Goal: Task Accomplishment & Management: Use online tool/utility

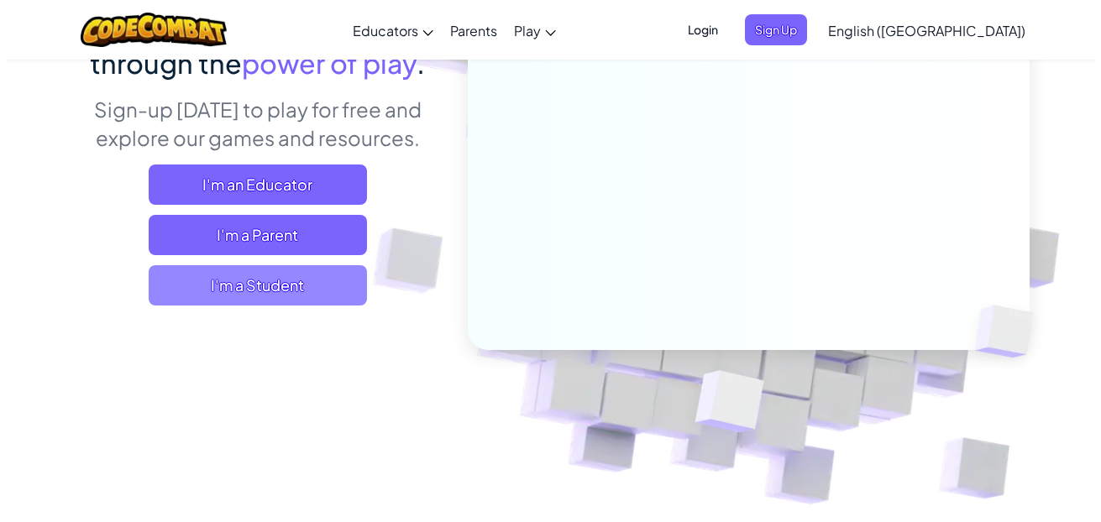
scroll to position [215, 0]
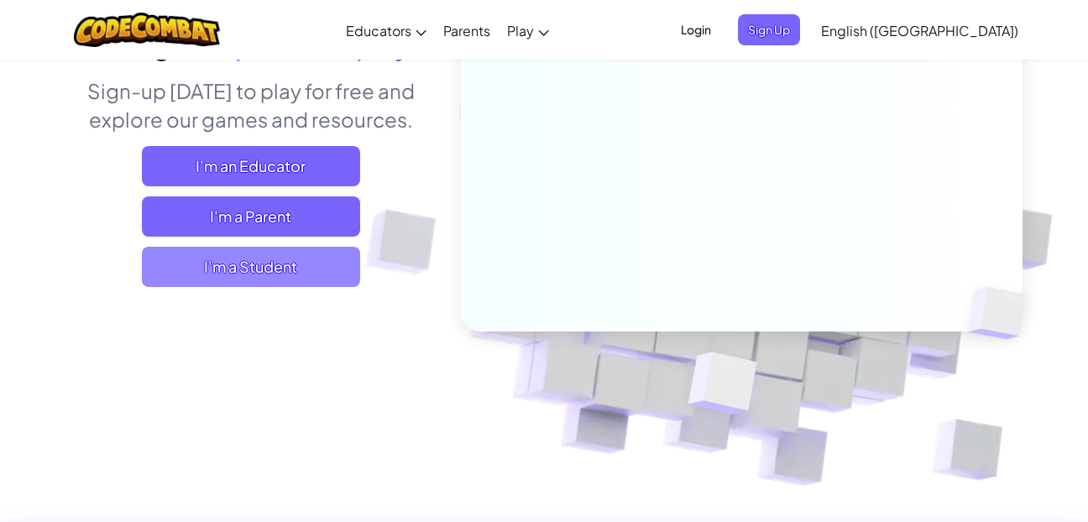
click at [332, 261] on span "I'm a Student" at bounding box center [251, 267] width 218 height 40
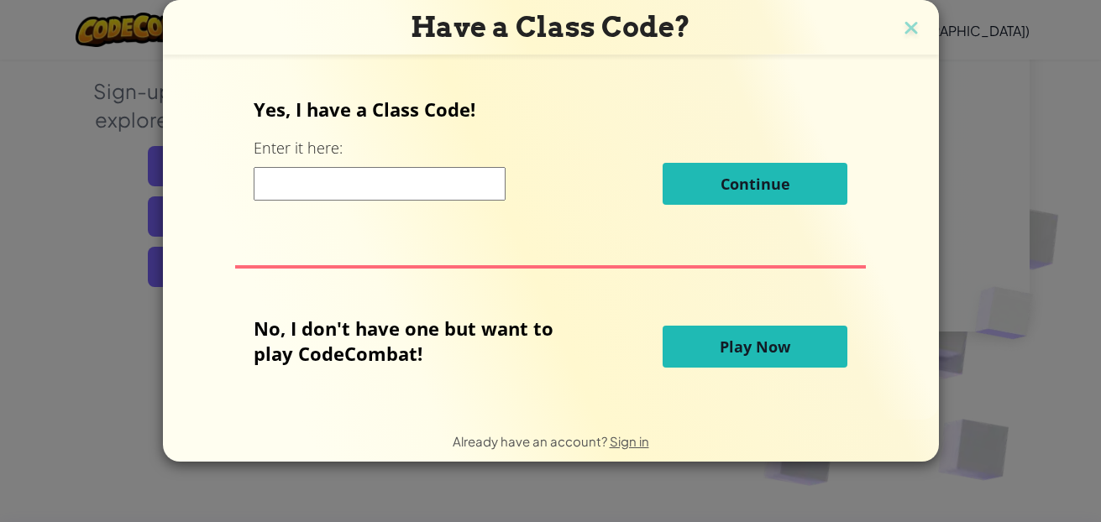
click at [788, 352] on span "Play Now" at bounding box center [755, 347] width 71 height 20
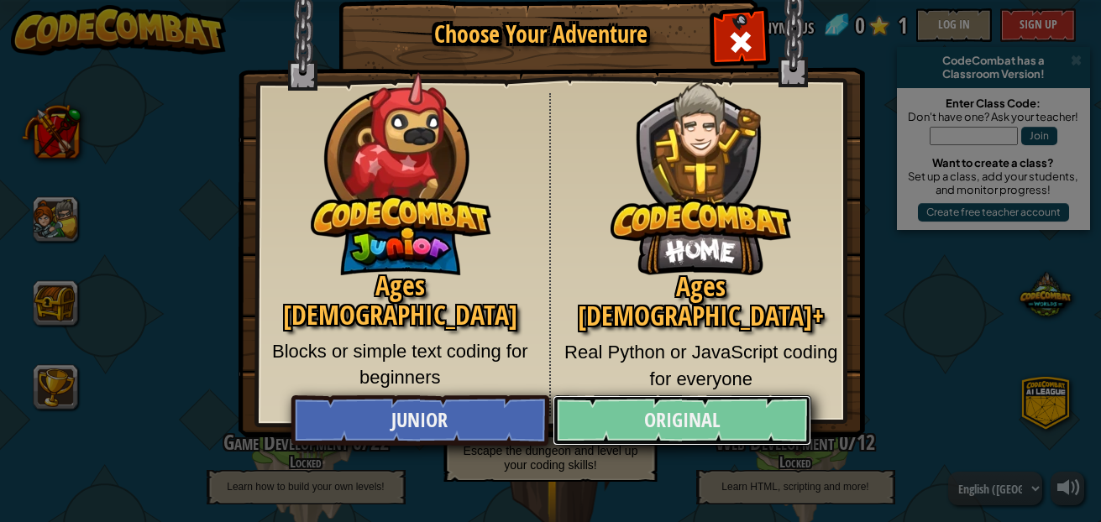
click at [662, 425] on link "Original" at bounding box center [681, 420] width 259 height 50
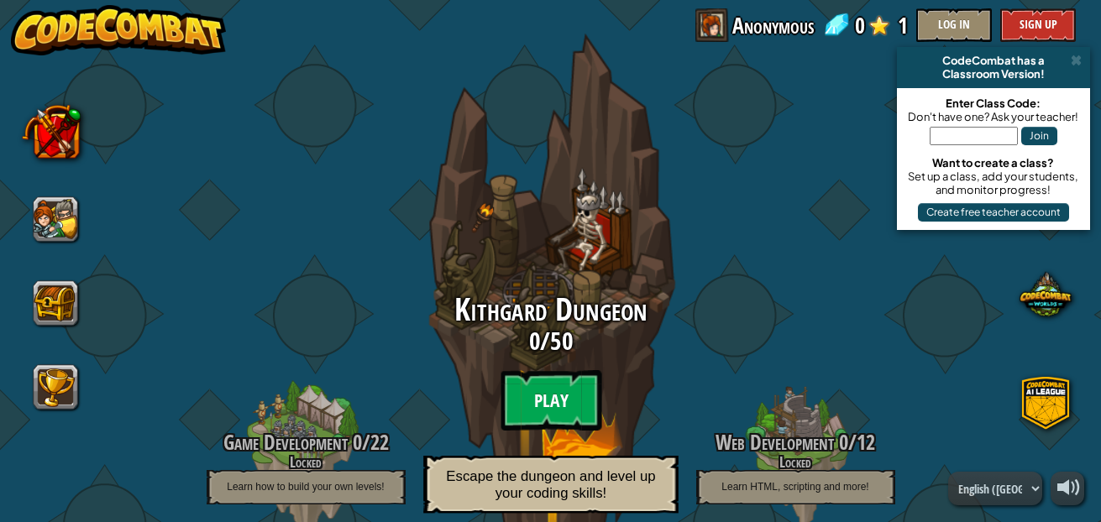
click at [522, 386] on btn "Play" at bounding box center [550, 400] width 101 height 60
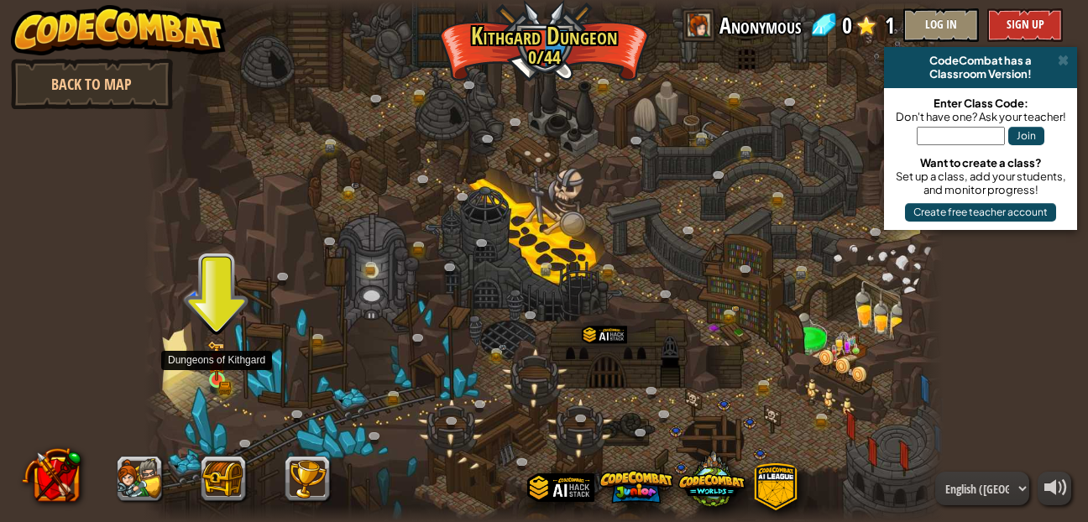
click at [226, 375] on img at bounding box center [216, 361] width 18 height 41
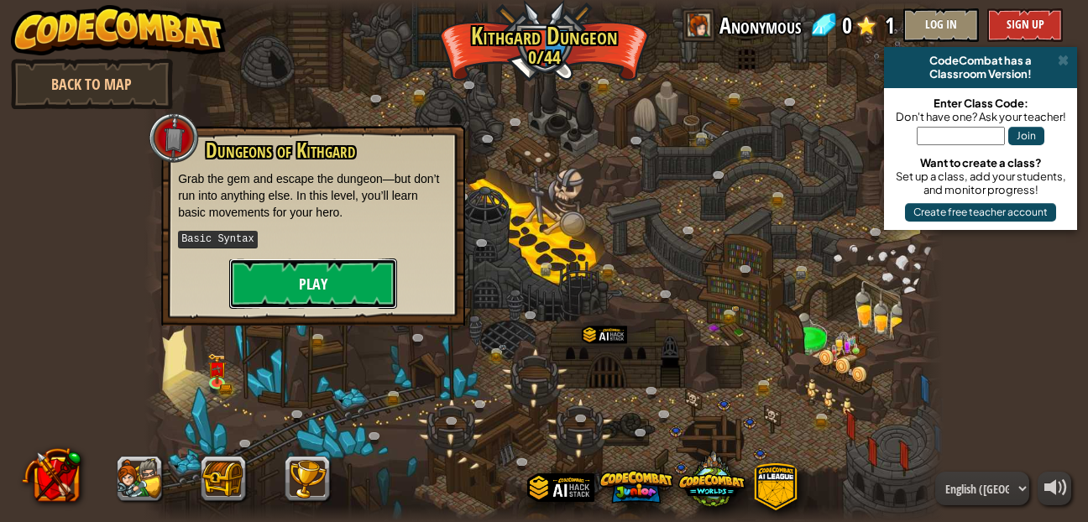
click at [314, 287] on button "Play" at bounding box center [313, 284] width 168 height 50
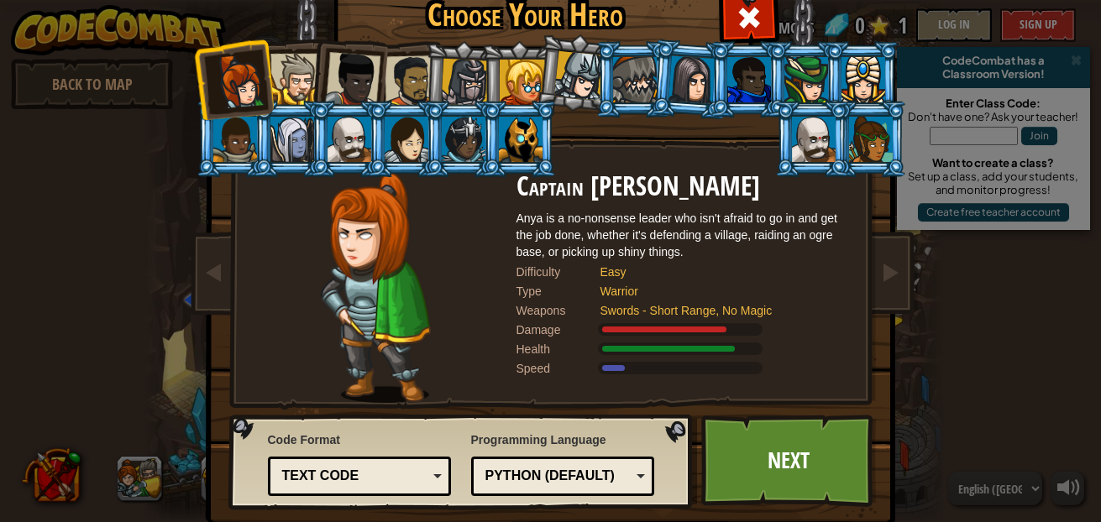
click at [276, 85] on div at bounding box center [295, 79] width 51 height 51
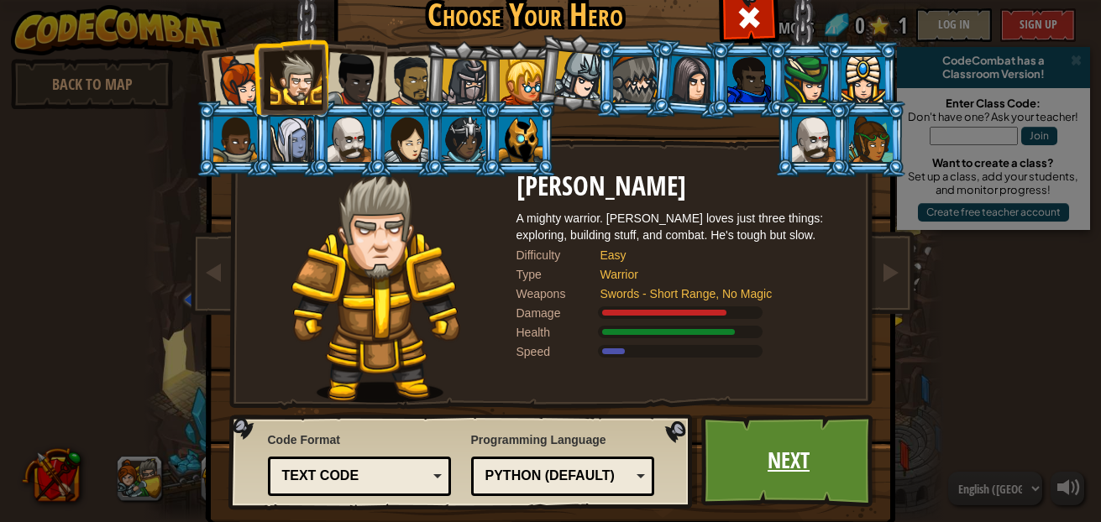
click at [795, 495] on link "Next" at bounding box center [788, 461] width 175 height 92
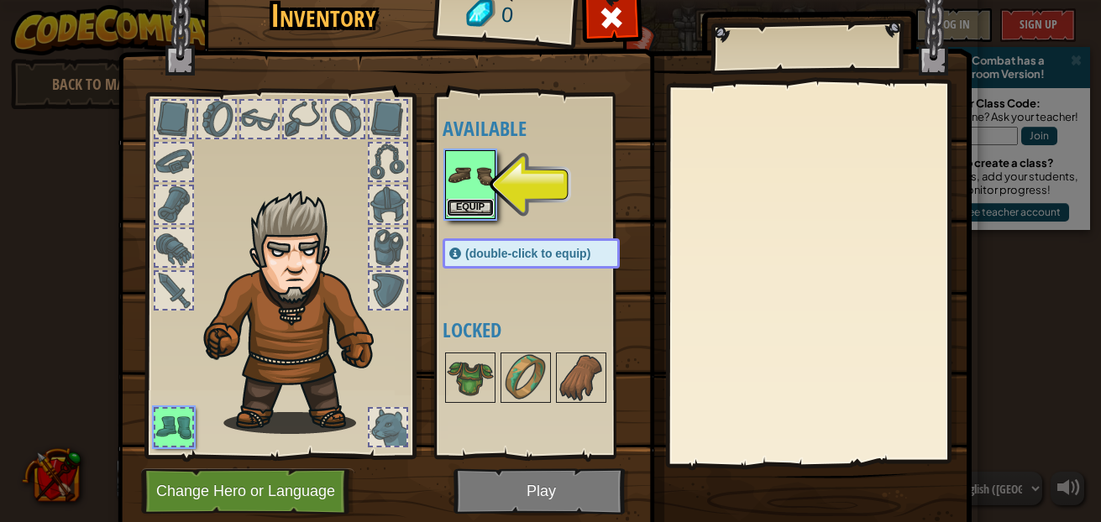
click at [457, 199] on button "Equip" at bounding box center [470, 208] width 47 height 18
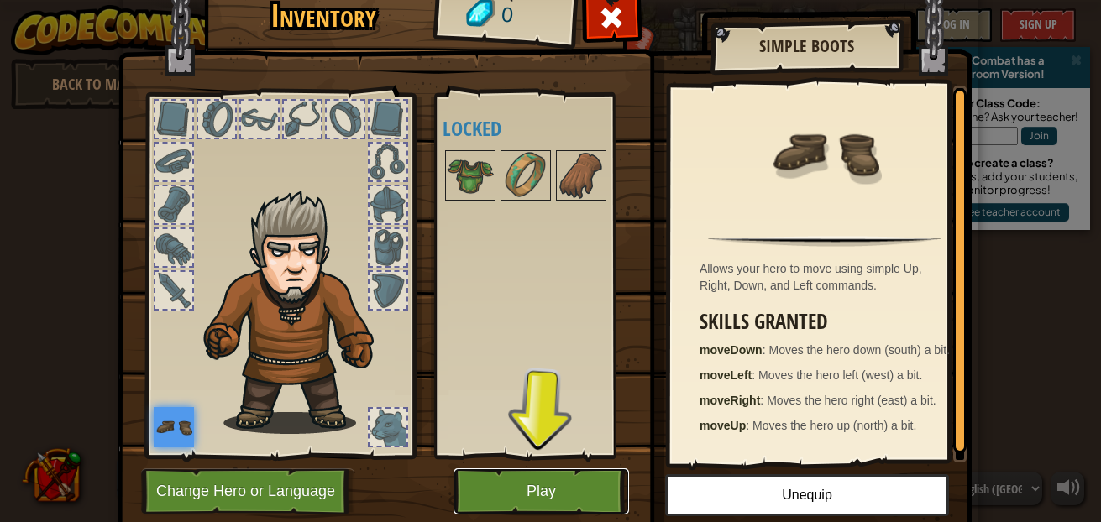
click at [563, 474] on button "Play" at bounding box center [540, 492] width 175 height 46
